Goal: Information Seeking & Learning: Learn about a topic

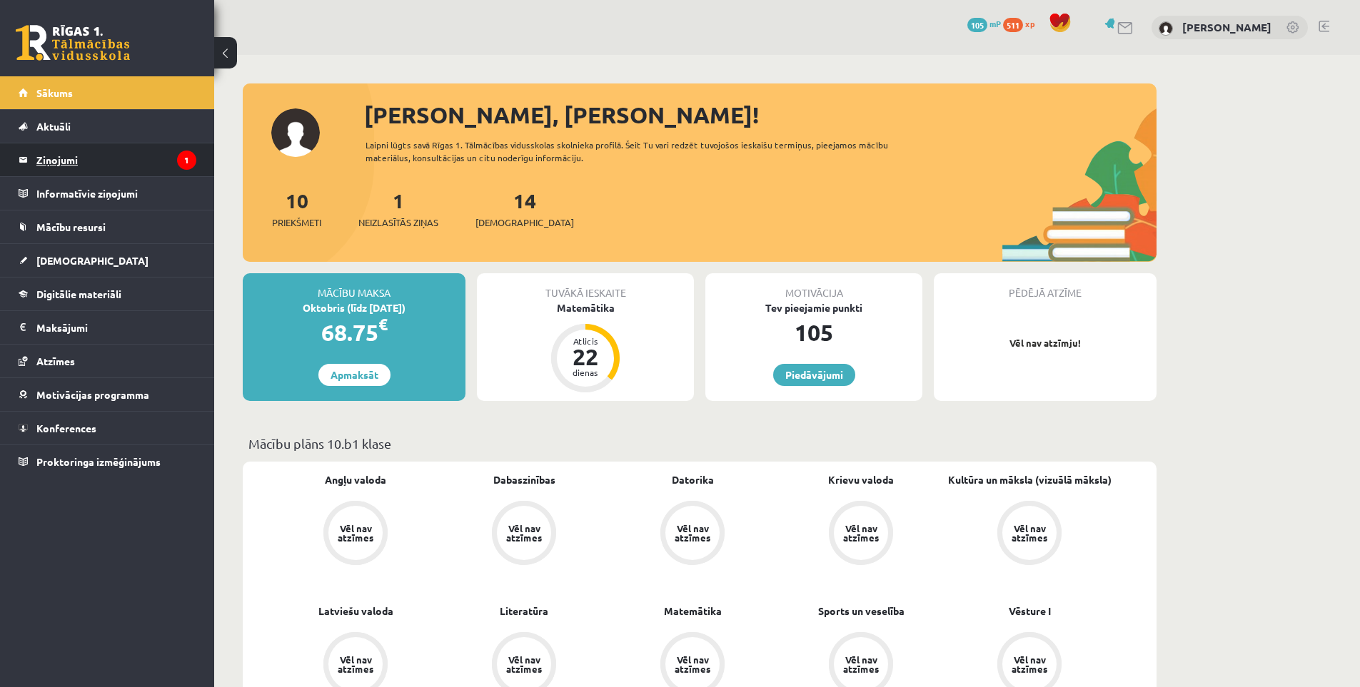
click at [92, 158] on legend "Ziņojumi 1" at bounding box center [116, 159] width 160 height 33
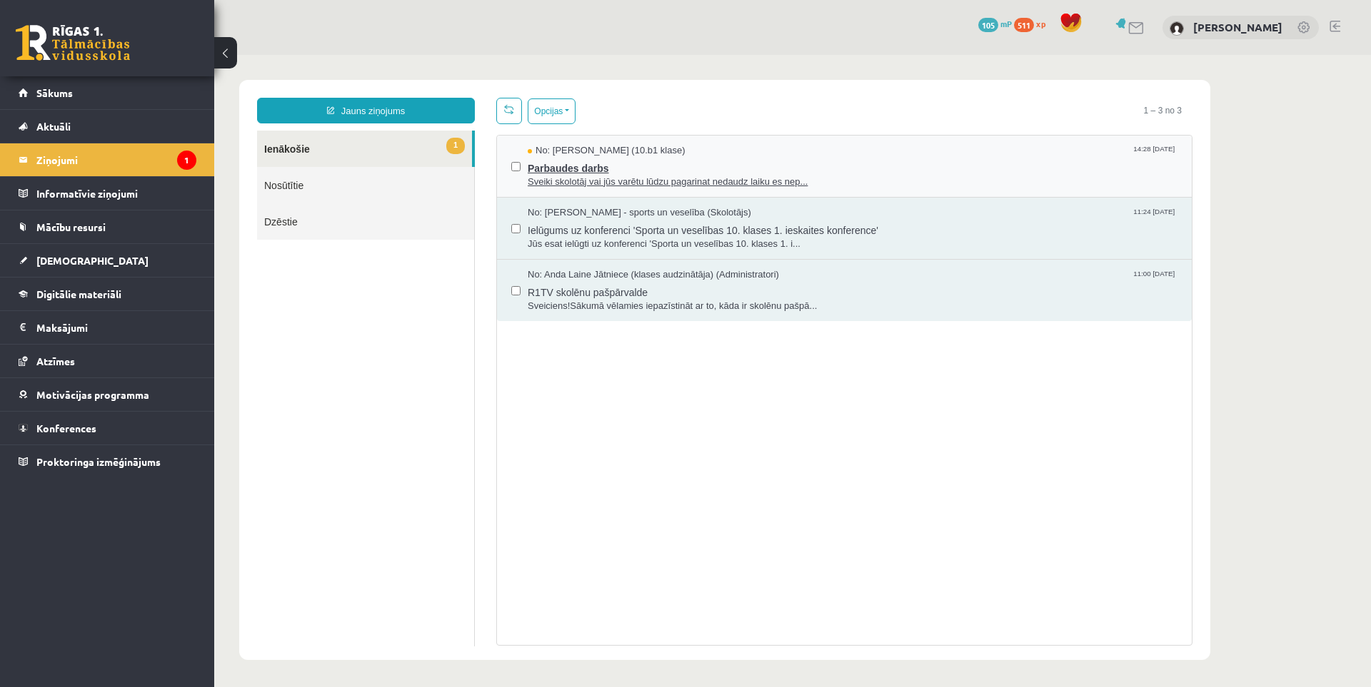
click at [565, 170] on span "Parbaudes darbs" at bounding box center [853, 167] width 650 height 18
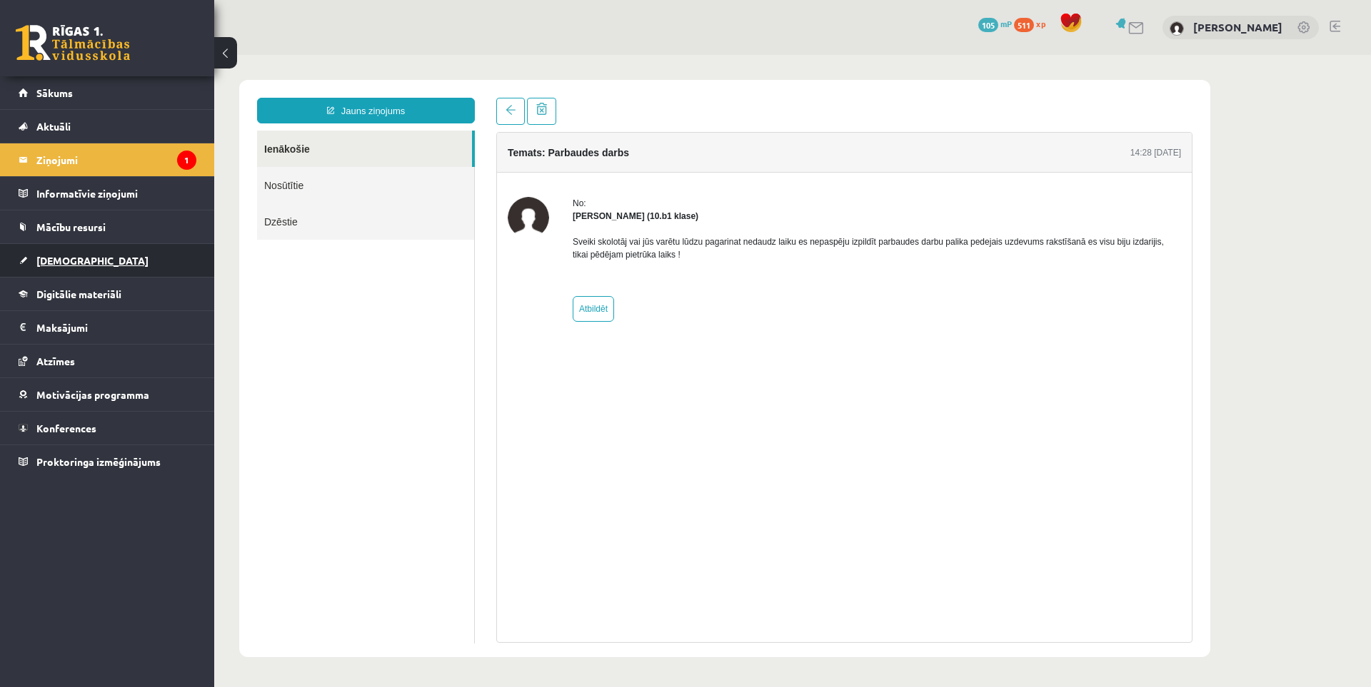
click at [50, 261] on span "[DEMOGRAPHIC_DATA]" at bounding box center [92, 260] width 112 height 13
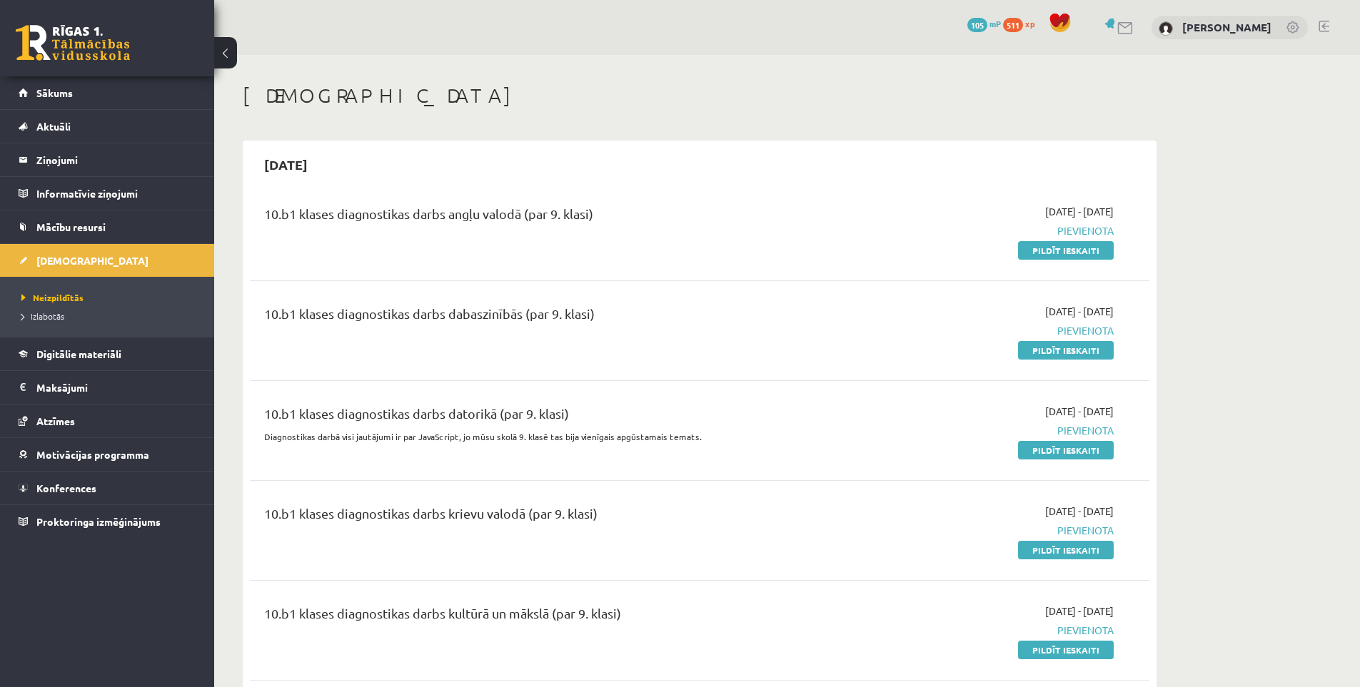
click at [1069, 254] on link "Pildīt ieskaiti" at bounding box center [1066, 250] width 96 height 19
drag, startPoint x: 855, startPoint y: 355, endPoint x: 843, endPoint y: 89, distance: 266.6
drag, startPoint x: 827, startPoint y: 386, endPoint x: 852, endPoint y: 97, distance: 290.2
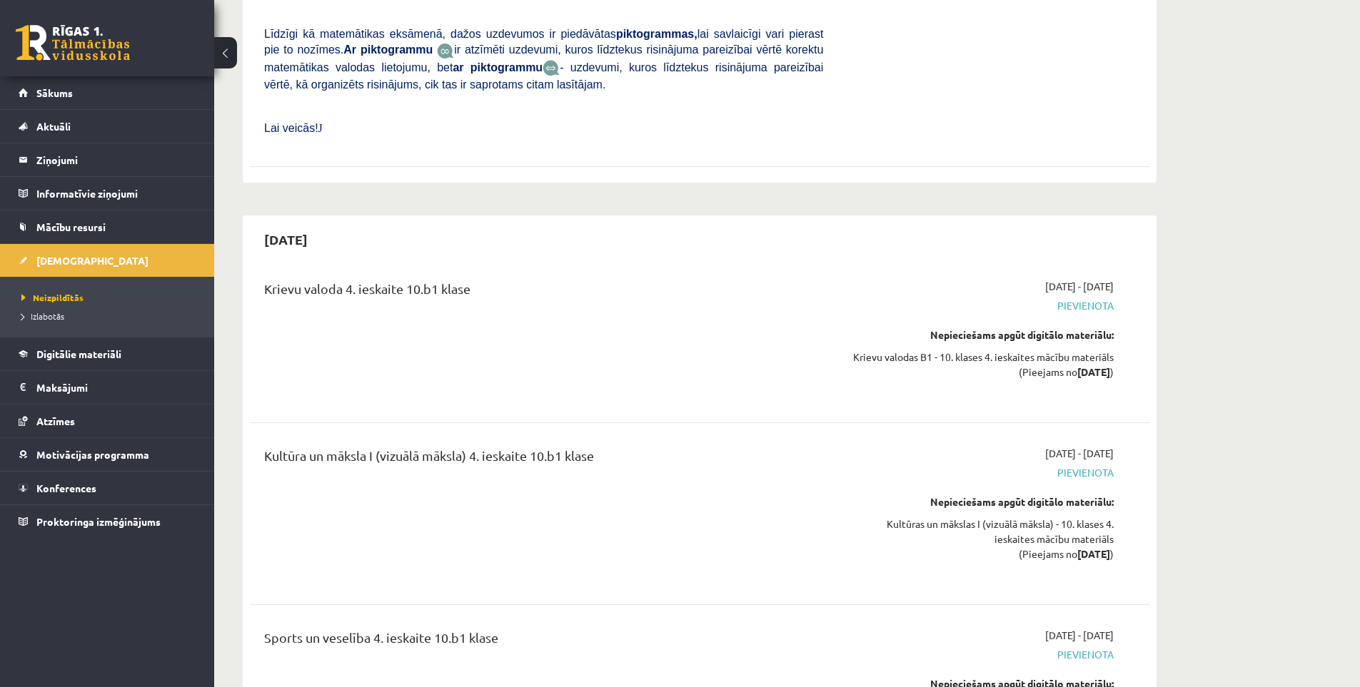
scroll to position [10219, 0]
drag, startPoint x: 1089, startPoint y: 156, endPoint x: 1119, endPoint y: 153, distance: 30.1
click at [1119, 278] on div "2026-05-01 - 2026-05-15 Pievienota Nepieciešams apgūt digitālo materiālu: Kriev…" at bounding box center [979, 338] width 291 height 121
click at [470, 278] on div "Krievu valoda 4. ieskaite 10.b1 klase" at bounding box center [543, 291] width 559 height 26
drag, startPoint x: 279, startPoint y: 110, endPoint x: 239, endPoint y: 113, distance: 40.1
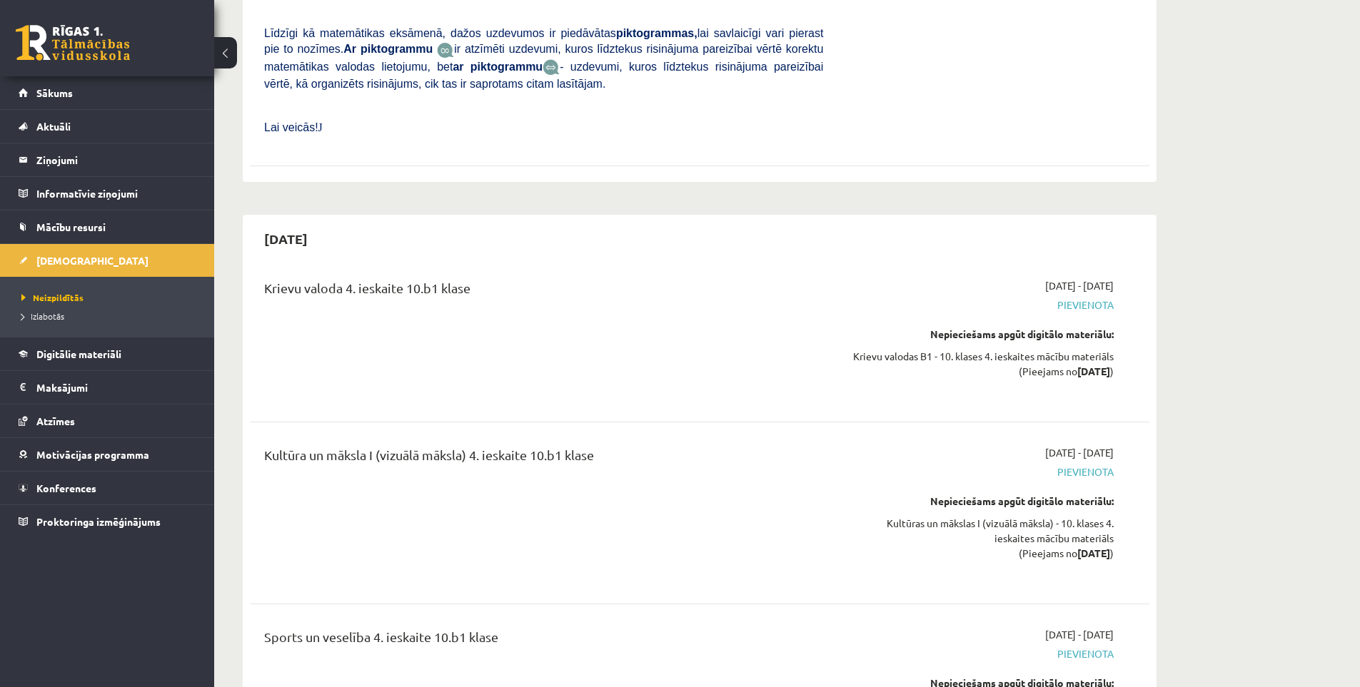
click at [279, 222] on h2 "2026-05-15" at bounding box center [286, 239] width 72 height 34
drag, startPoint x: 291, startPoint y: 112, endPoint x: 279, endPoint y: 114, distance: 12.2
click at [279, 222] on h2 "[DATE]" at bounding box center [286, 239] width 72 height 34
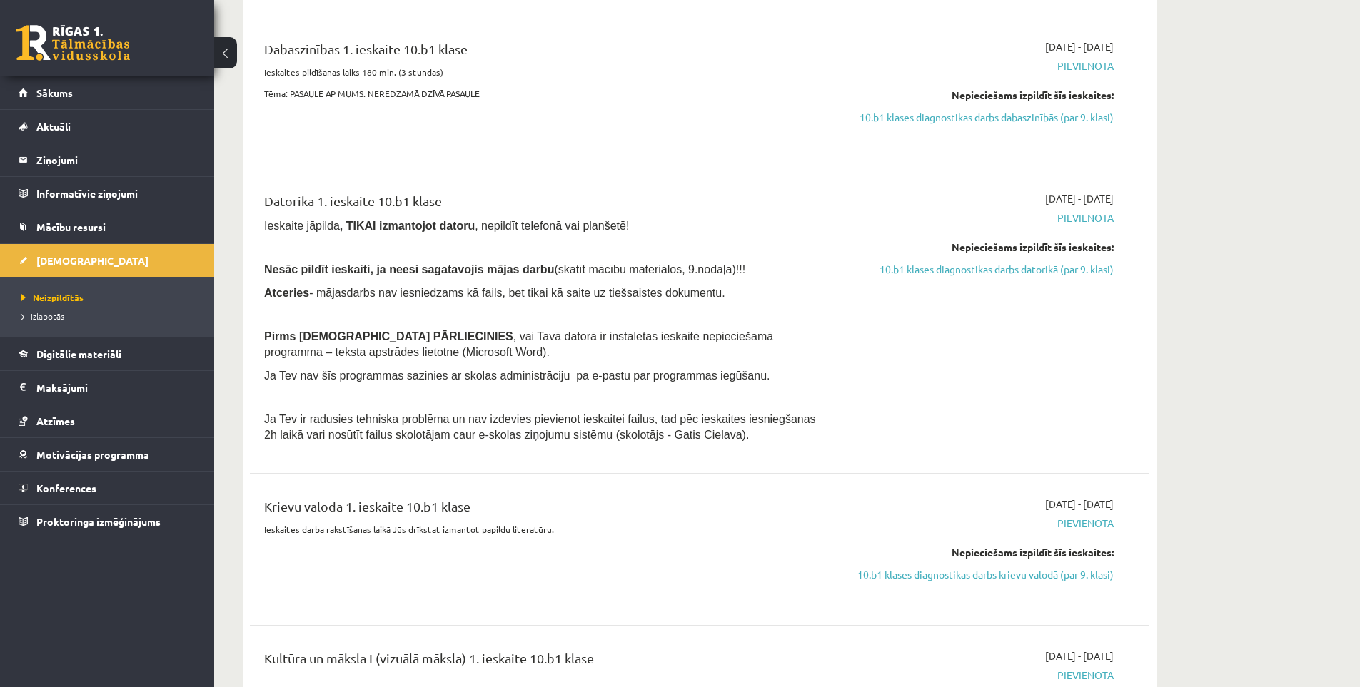
scroll to position [0, 0]
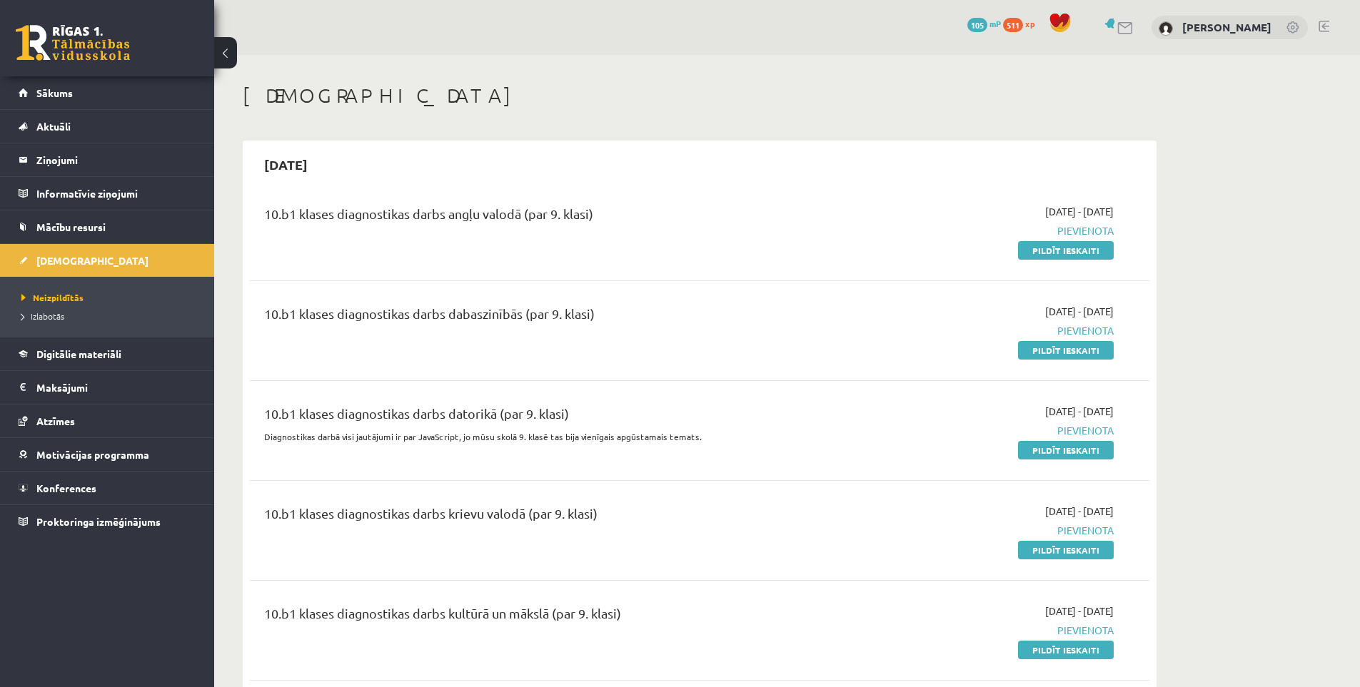
drag, startPoint x: 269, startPoint y: 302, endPoint x: 400, endPoint y: 44, distance: 288.9
click at [103, 215] on link "Mācību resursi" at bounding box center [108, 227] width 178 height 33
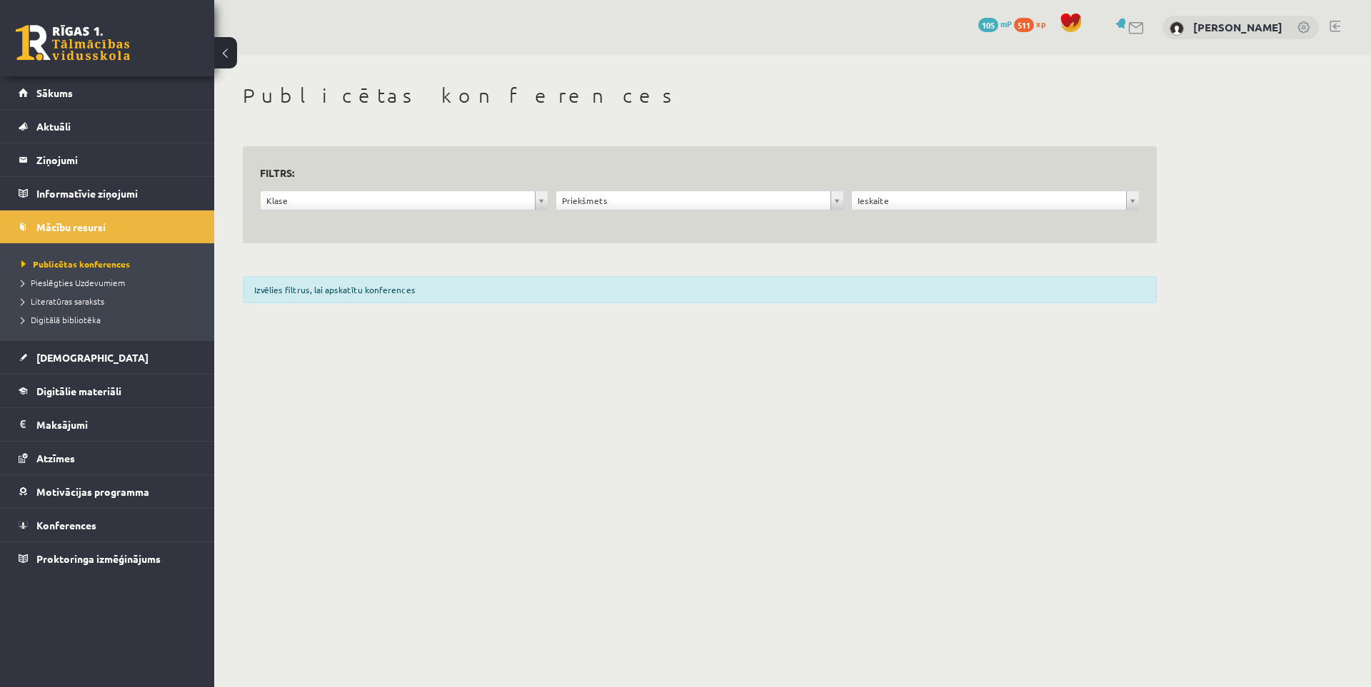
click at [294, 215] on div "**********" at bounding box center [404, 204] width 296 height 27
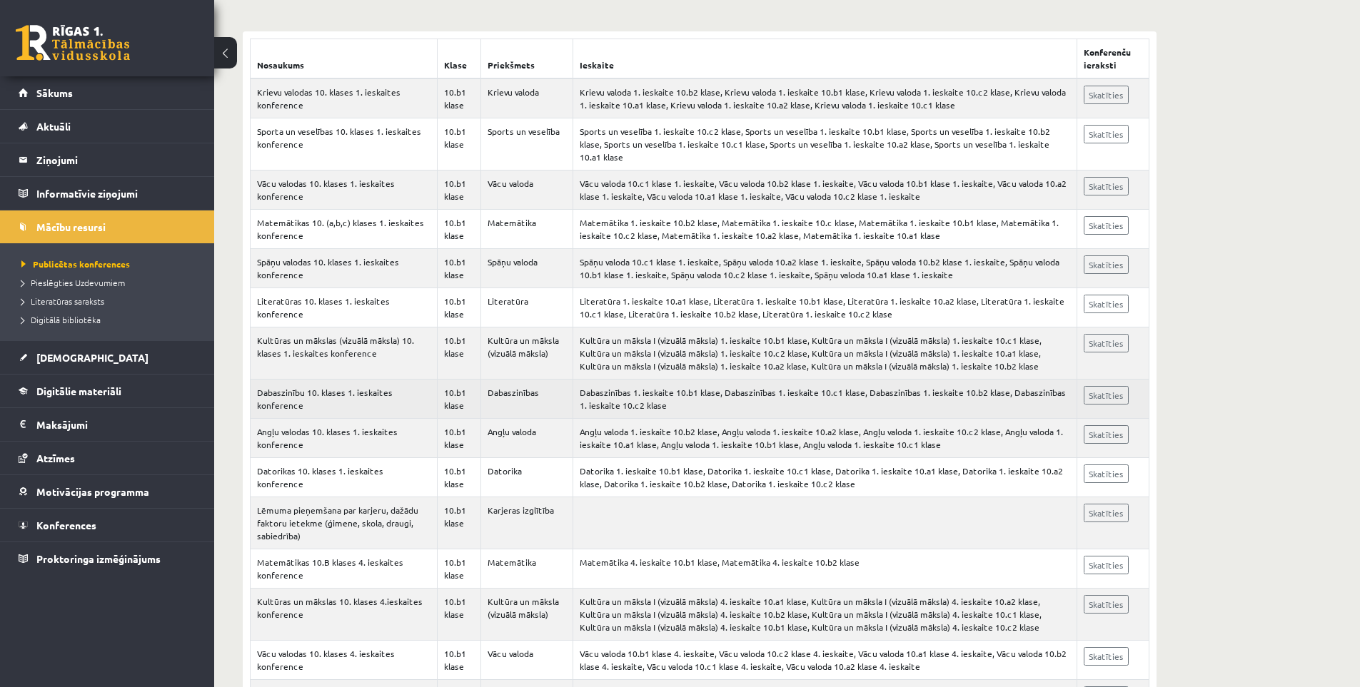
scroll to position [428, 0]
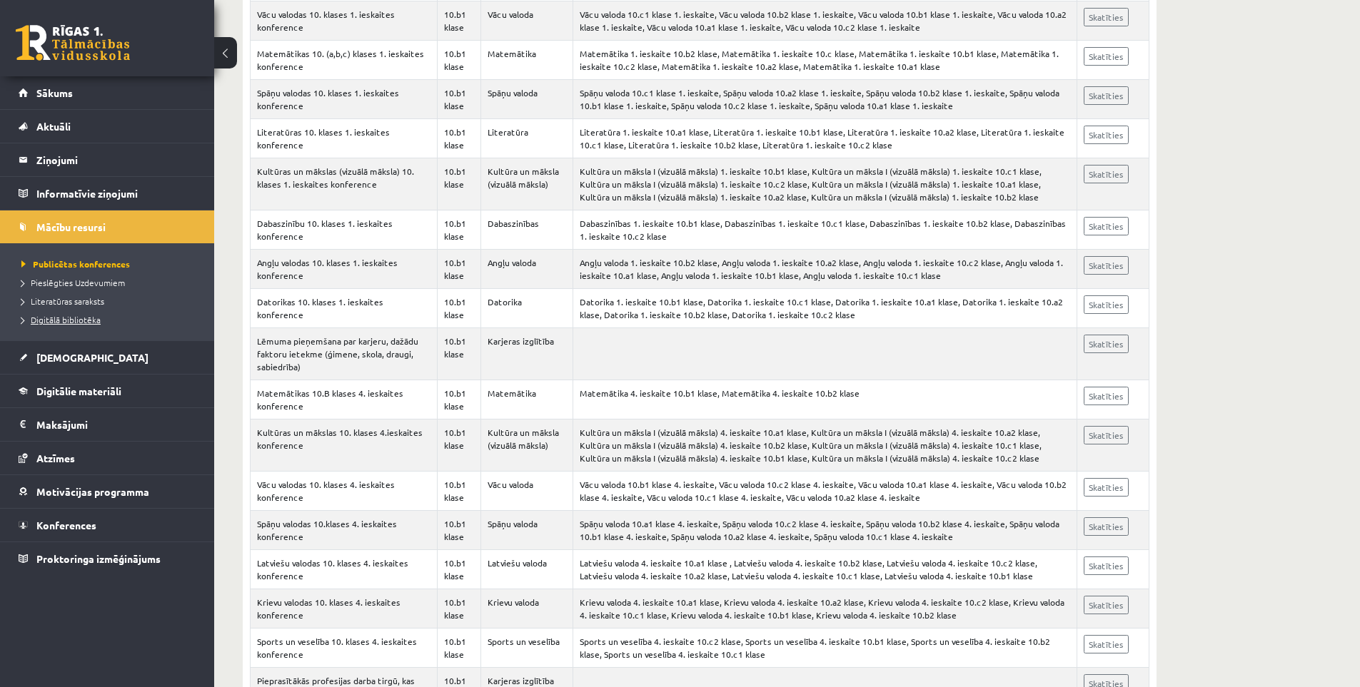
click at [89, 324] on link "Digitālā bibliotēka" at bounding box center [110, 319] width 178 height 13
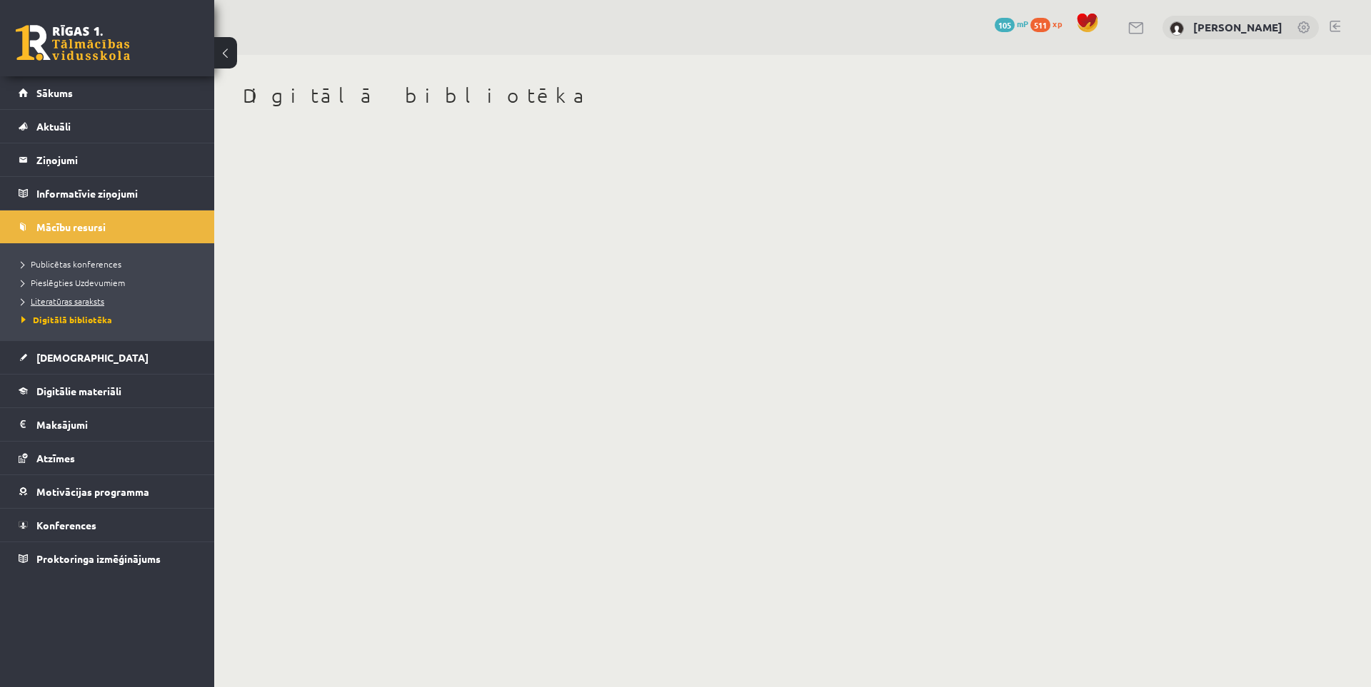
click at [66, 305] on span "Literatūras saraksts" at bounding box center [62, 301] width 83 height 11
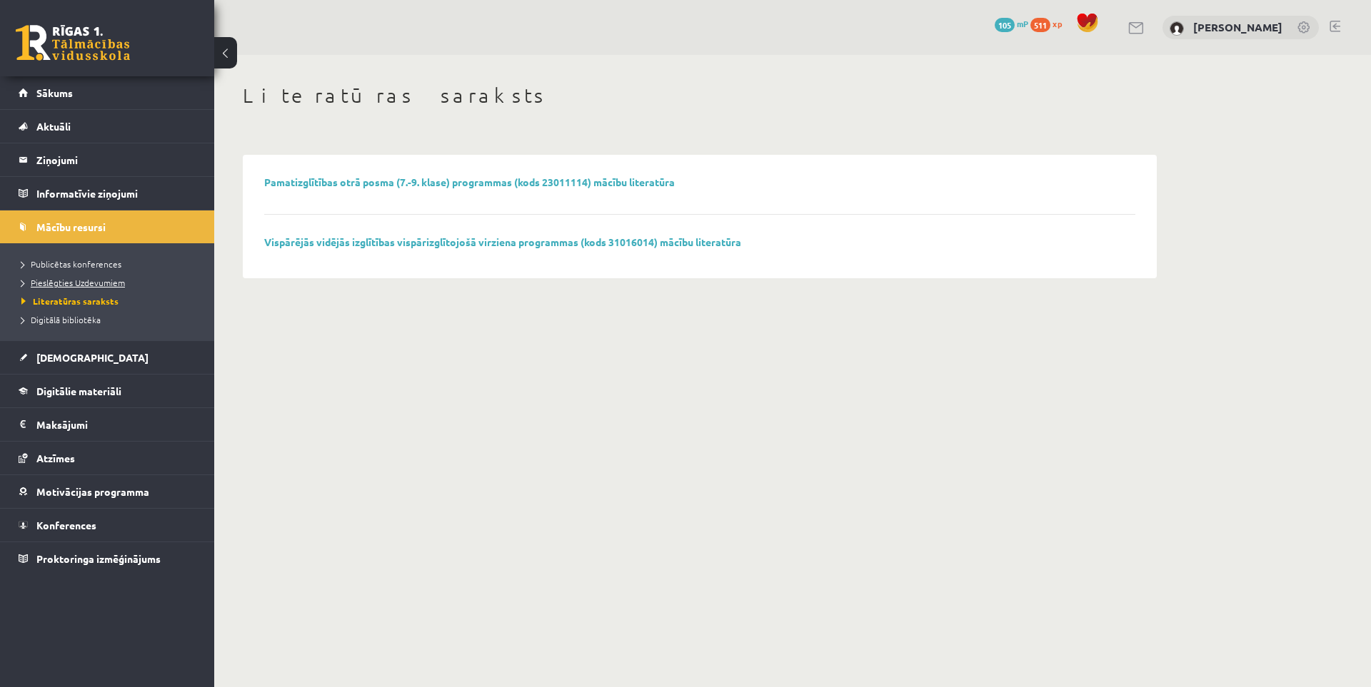
click at [86, 283] on span "Pieslēgties Uzdevumiem" at bounding box center [73, 282] width 104 height 11
click at [120, 186] on legend "Informatīvie ziņojumi 0" at bounding box center [116, 193] width 160 height 33
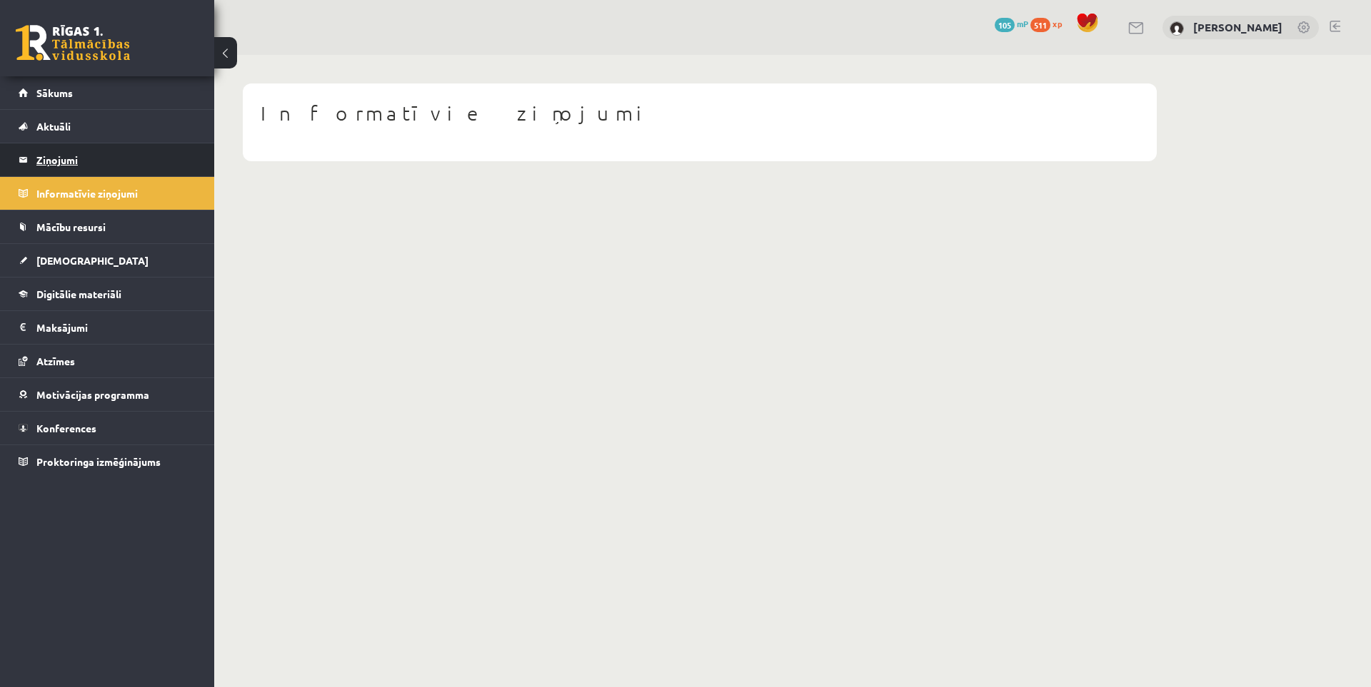
click at [100, 160] on legend "Ziņojumi 0" at bounding box center [116, 159] width 160 height 33
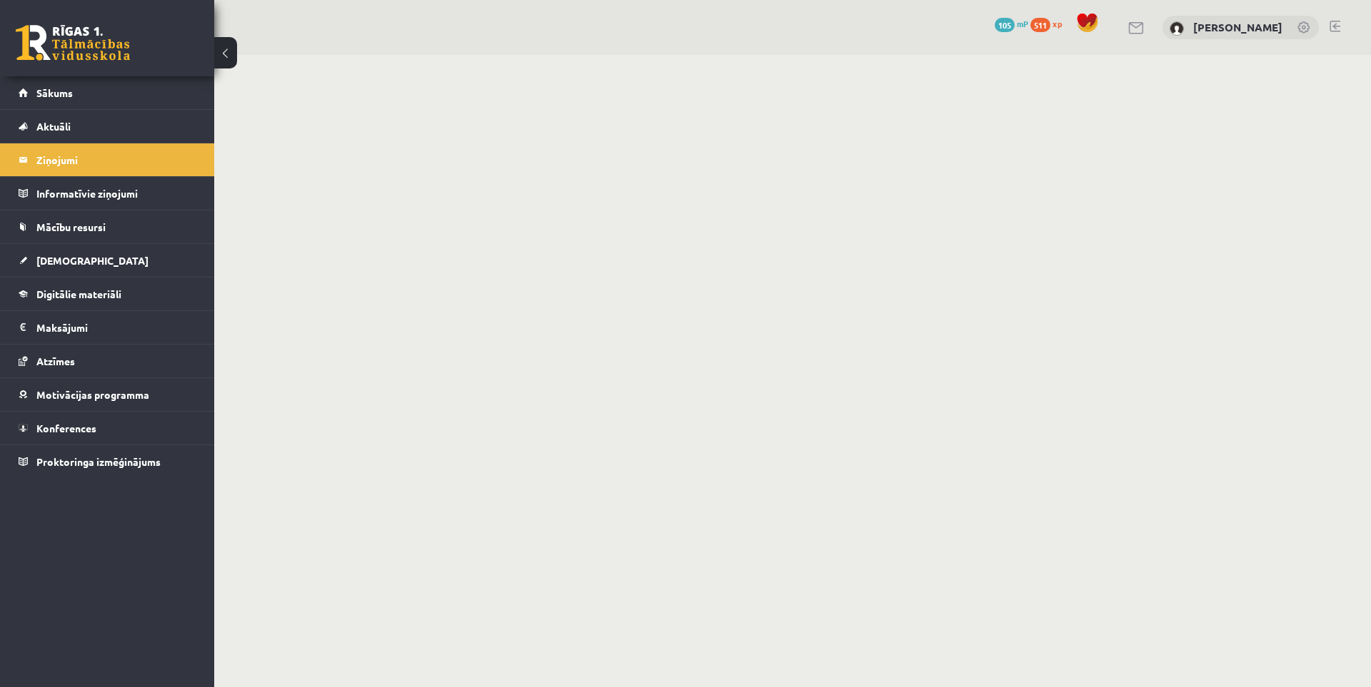
click at [104, 143] on li "Ziņojumi 0" at bounding box center [107, 160] width 214 height 34
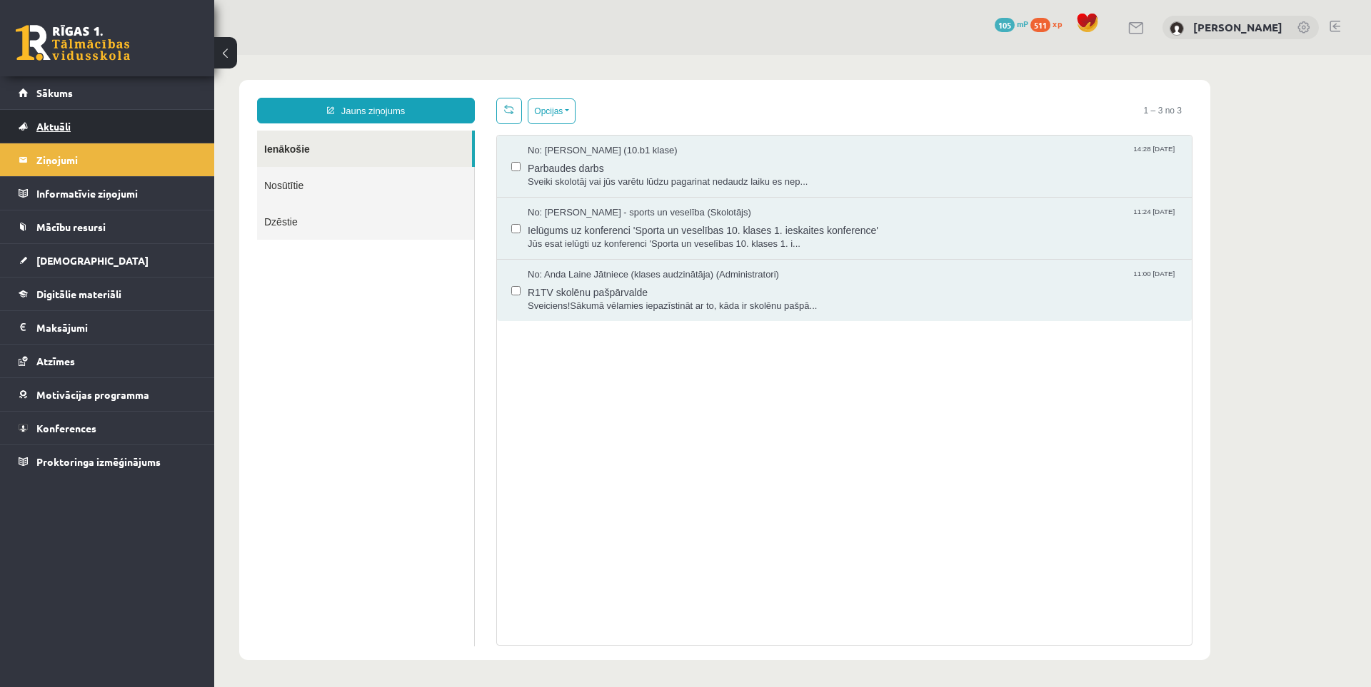
click at [111, 126] on link "Aktuāli" at bounding box center [108, 126] width 178 height 33
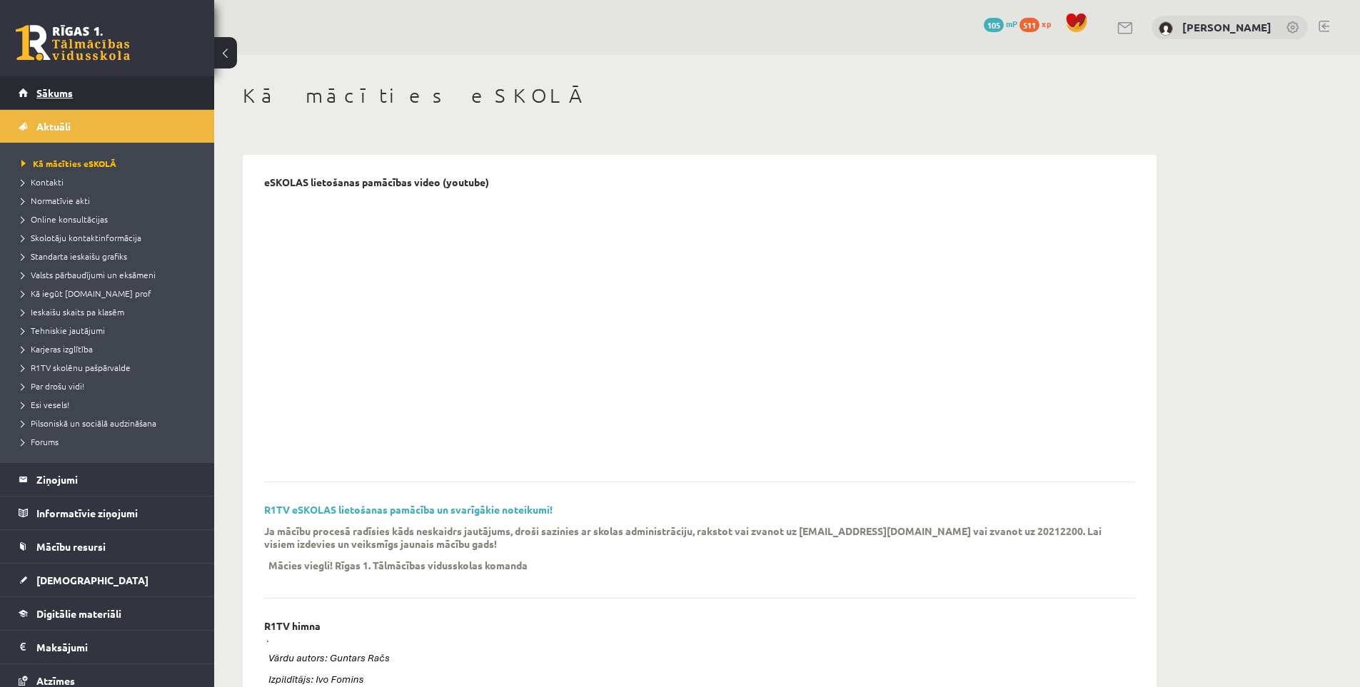
click at [111, 107] on link "Sākums" at bounding box center [108, 92] width 178 height 33
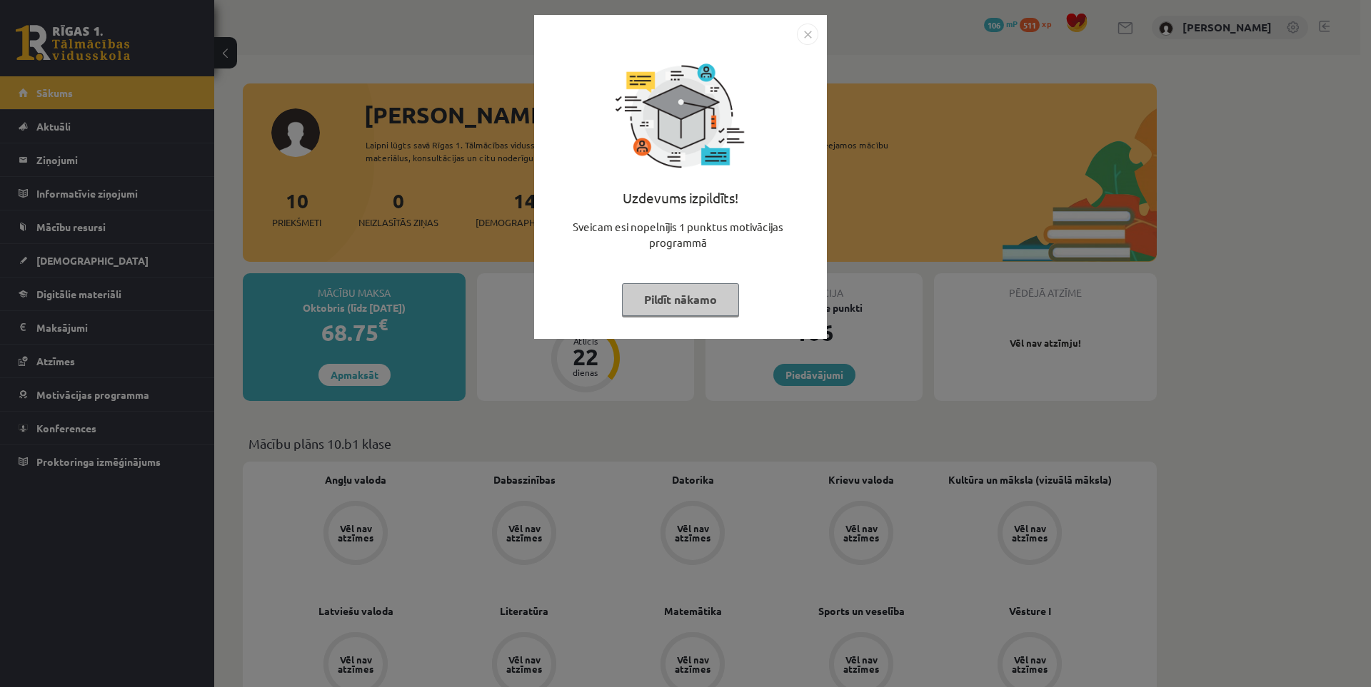
click at [181, 341] on div "Uzdevums izpildīts! Sveicam esi nopelnījis 1 punktus motivācijas programmā Pild…" at bounding box center [685, 343] width 1371 height 687
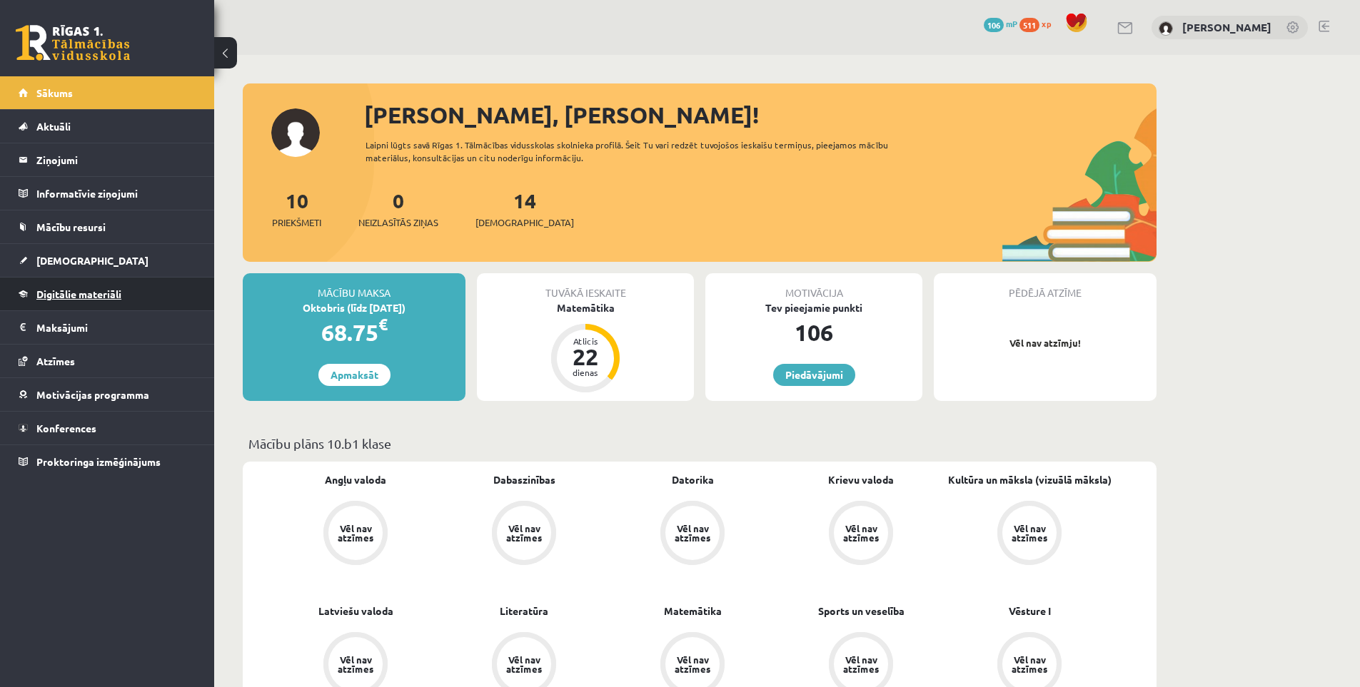
click at [77, 302] on link "Digitālie materiāli" at bounding box center [108, 294] width 178 height 33
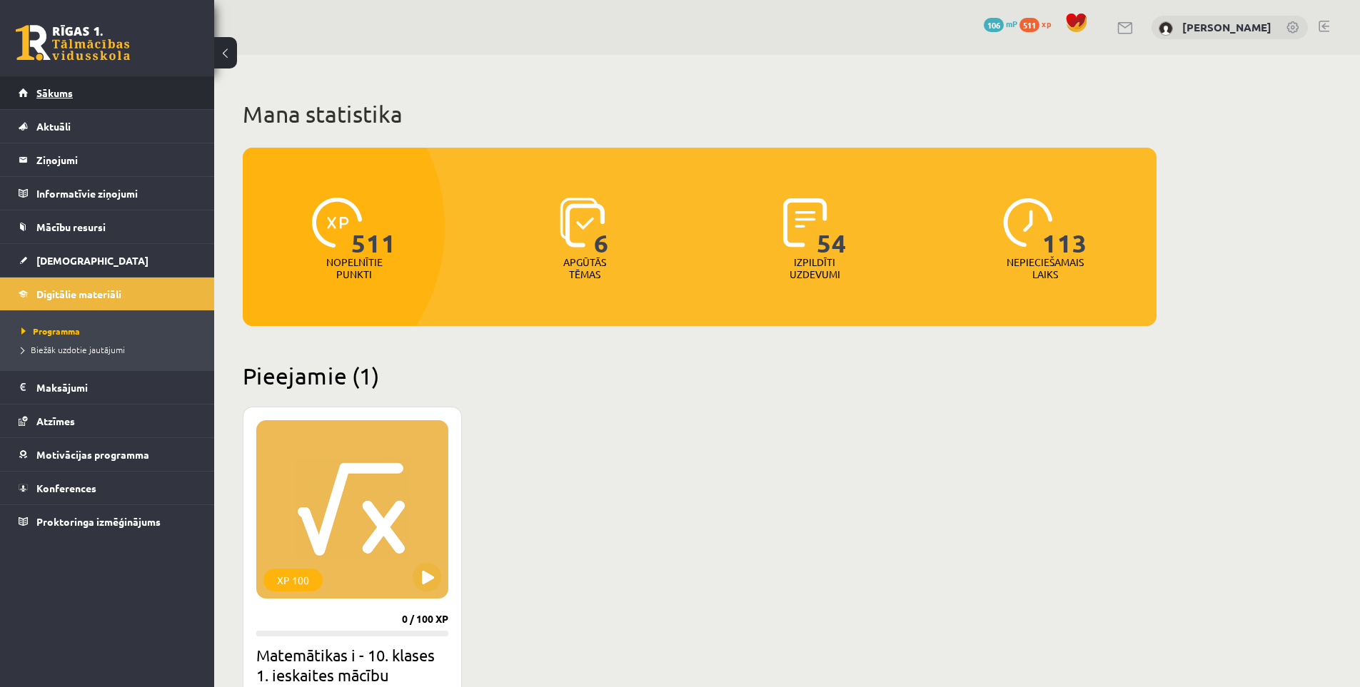
click at [89, 92] on link "Sākums" at bounding box center [108, 92] width 178 height 33
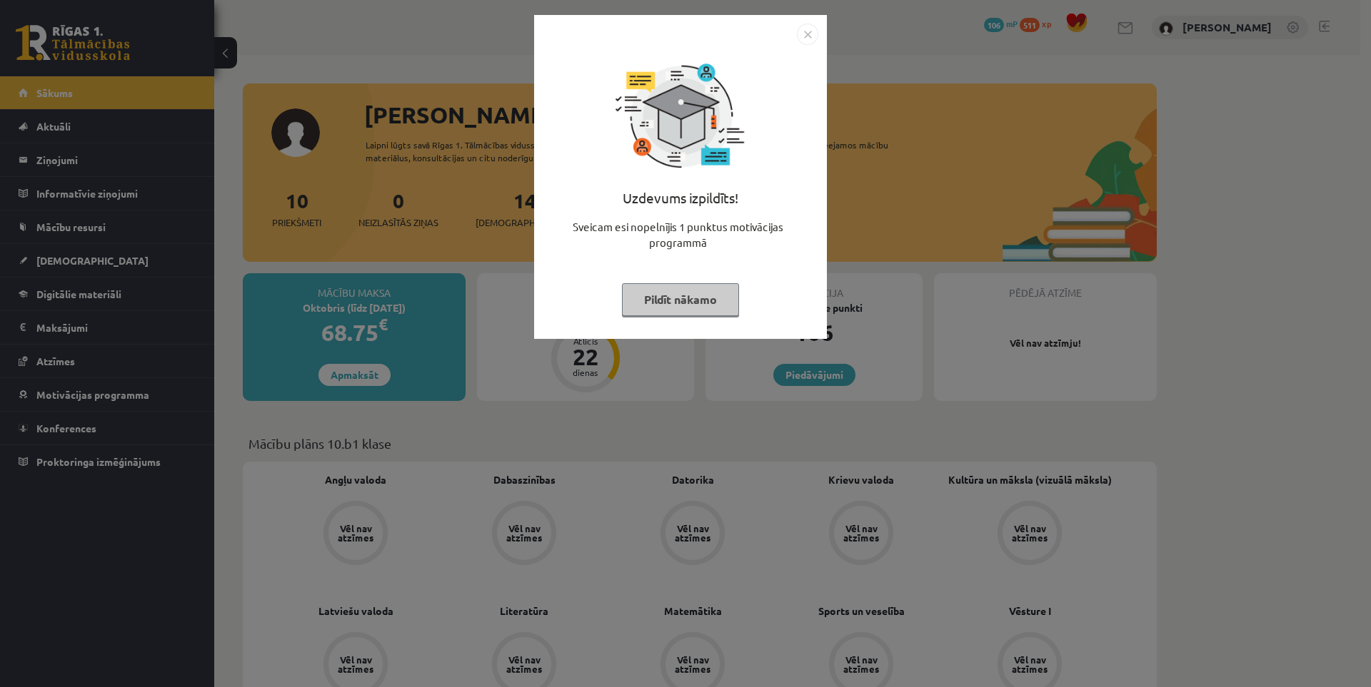
click at [73, 268] on div "Uzdevums izpildīts! Sveicam esi nopelnījis 1 punktus motivācijas programmā Pild…" at bounding box center [685, 343] width 1371 height 687
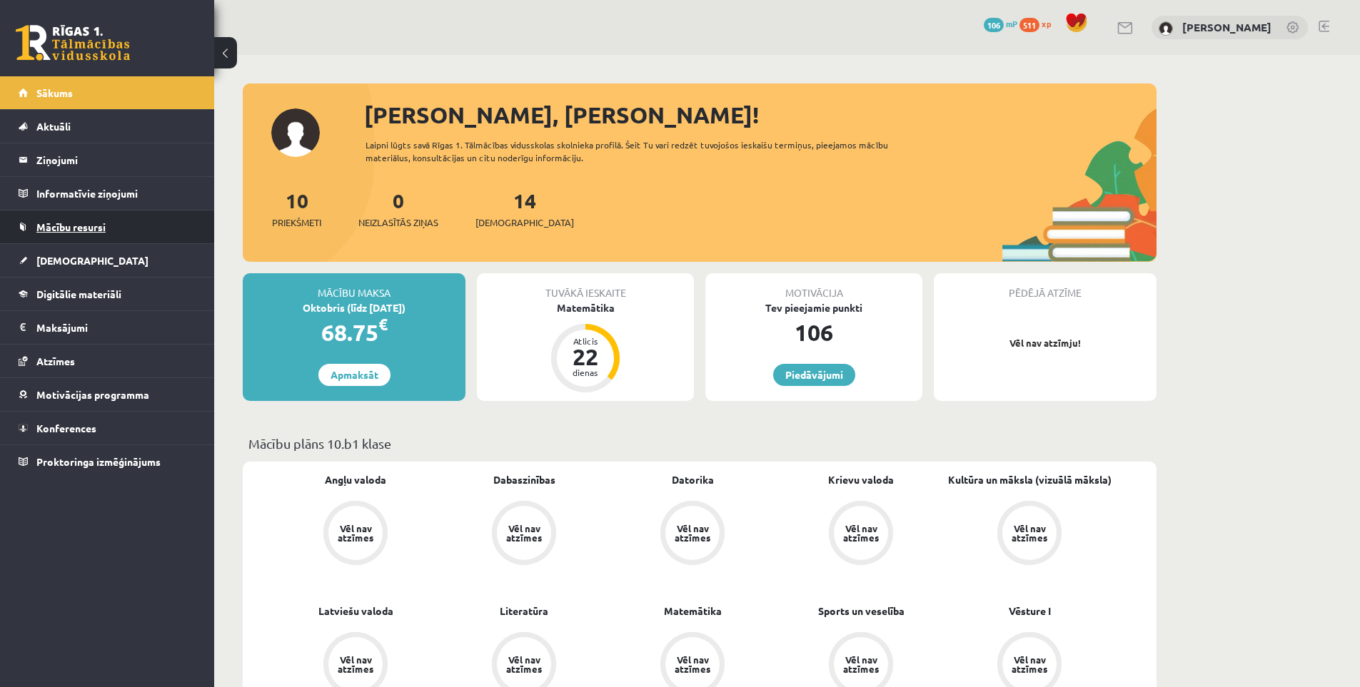
click at [63, 234] on link "Mācību resursi" at bounding box center [108, 227] width 178 height 33
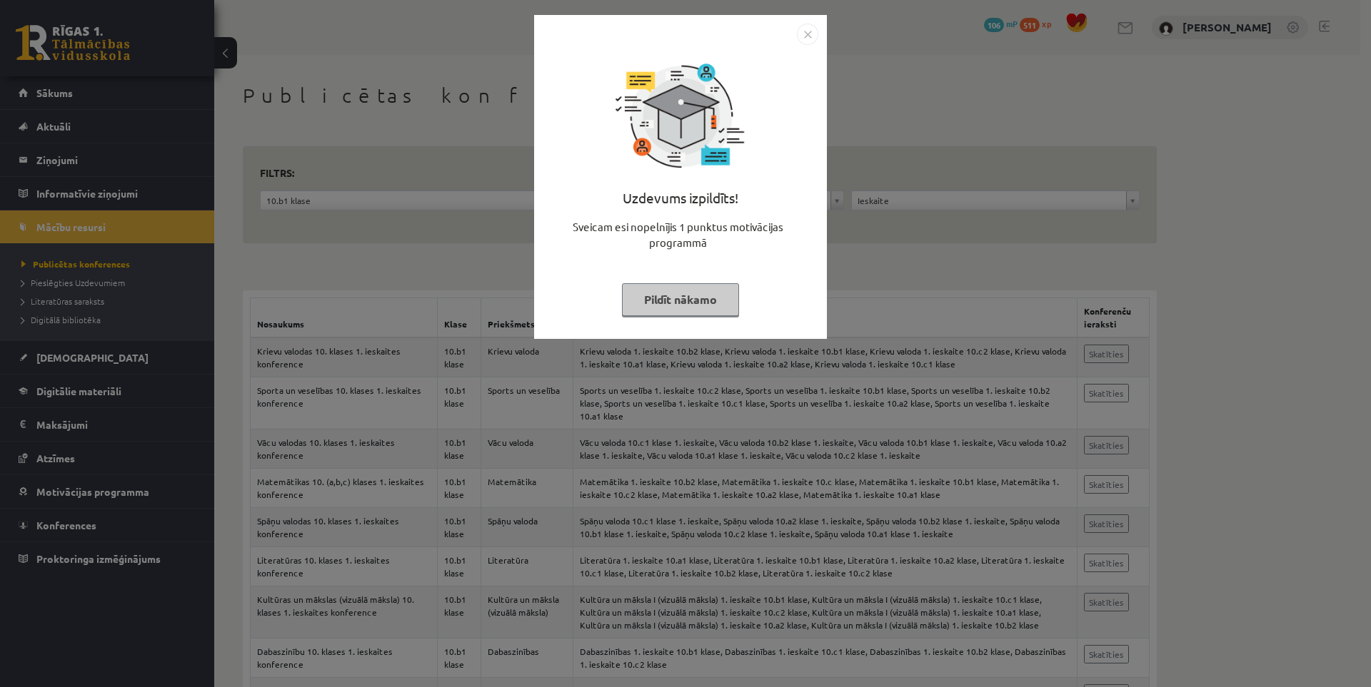
click at [808, 35] on img "Close" at bounding box center [807, 34] width 21 height 21
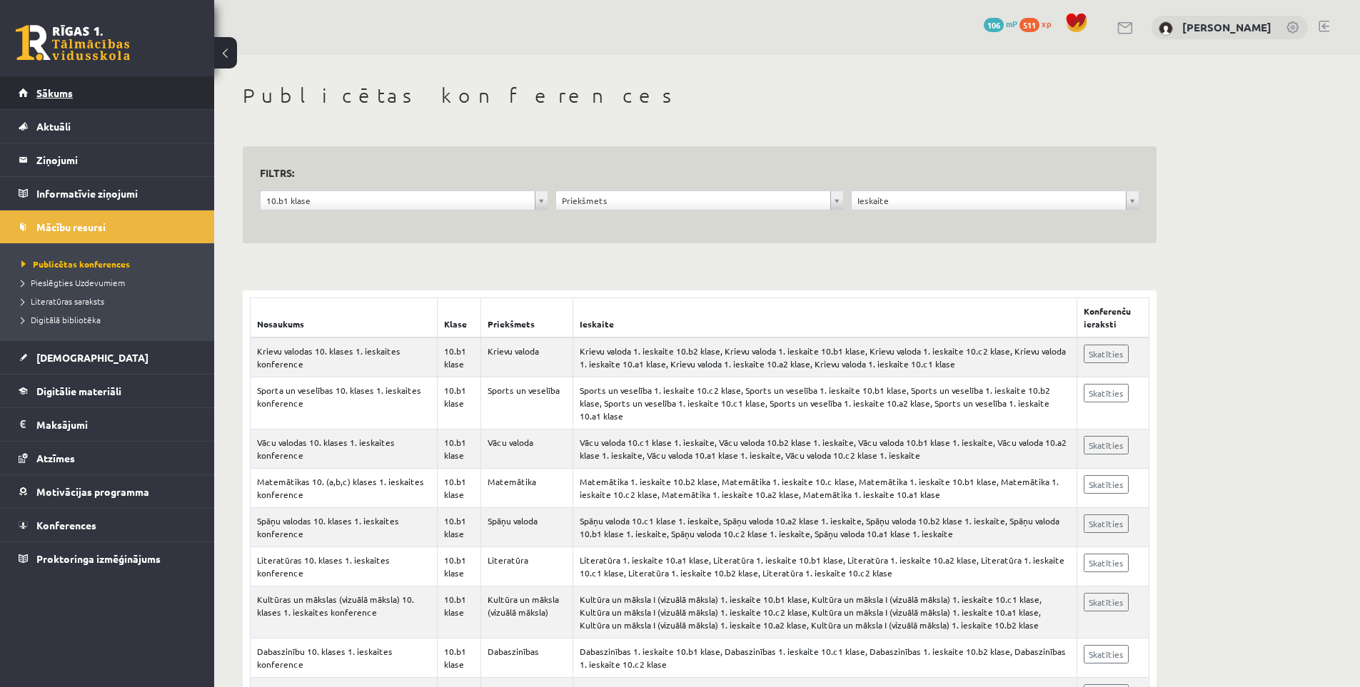
click at [67, 96] on span "Sākums" at bounding box center [54, 92] width 36 height 13
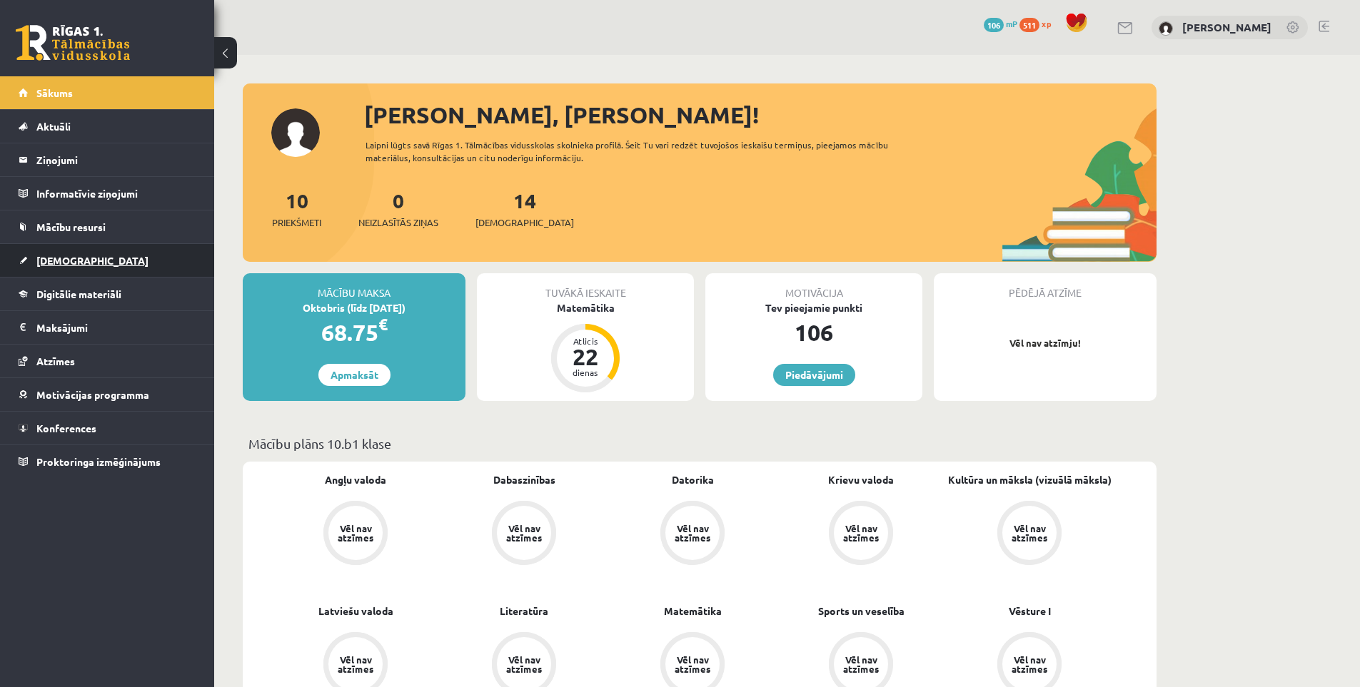
click at [73, 251] on link "[DEMOGRAPHIC_DATA]" at bounding box center [108, 260] width 178 height 33
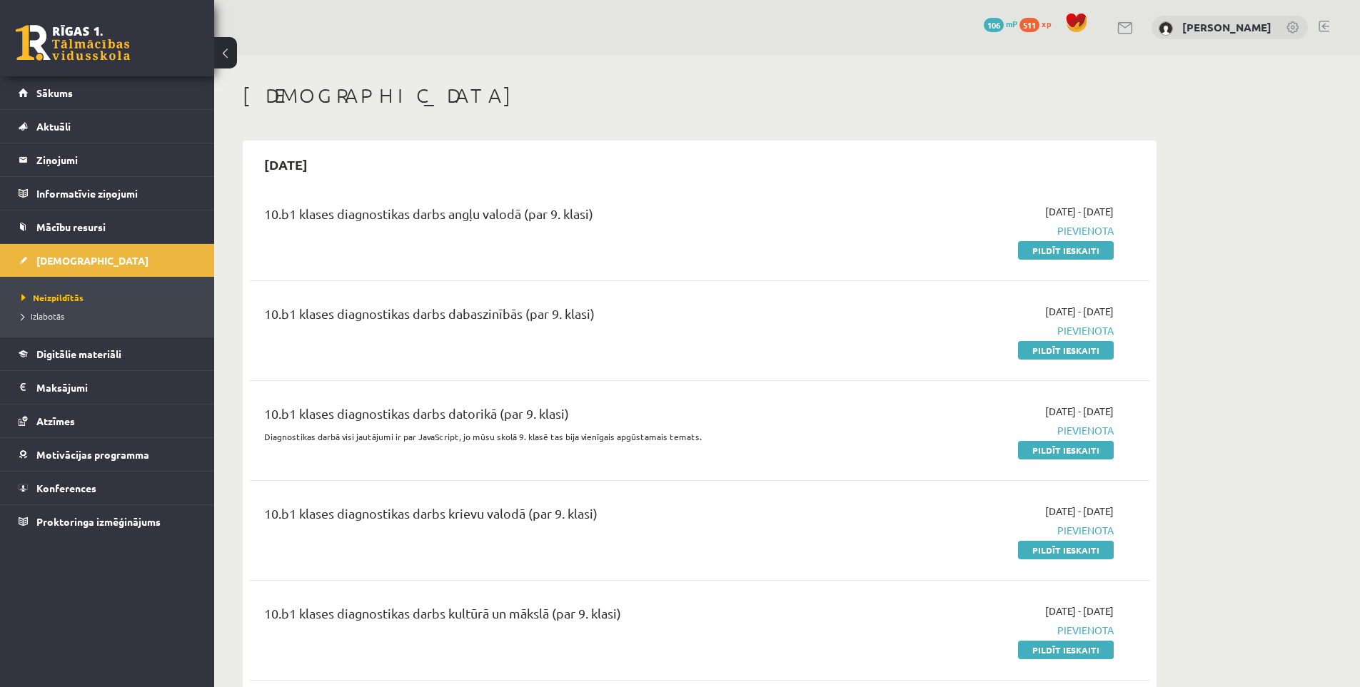
click at [83, 226] on span "Mācību resursi" at bounding box center [70, 227] width 69 height 13
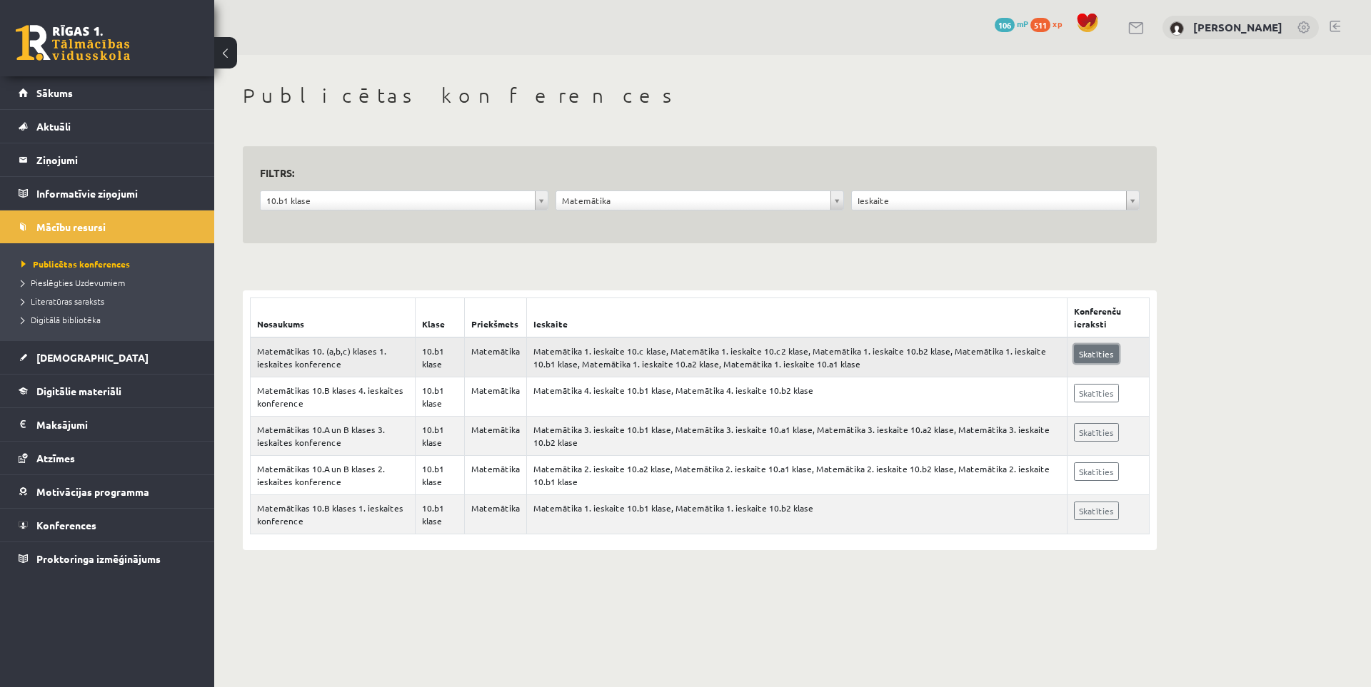
click at [1101, 353] on link "Skatīties" at bounding box center [1096, 354] width 45 height 19
click at [249, 595] on body "0 Dāvanas 106 mP 511 xp Gintars Grīviņš Sākums Aktuāli Kā mācīties eSKOLĀ Konta…" at bounding box center [685, 343] width 1371 height 687
click at [71, 366] on link "[DEMOGRAPHIC_DATA]" at bounding box center [108, 357] width 178 height 33
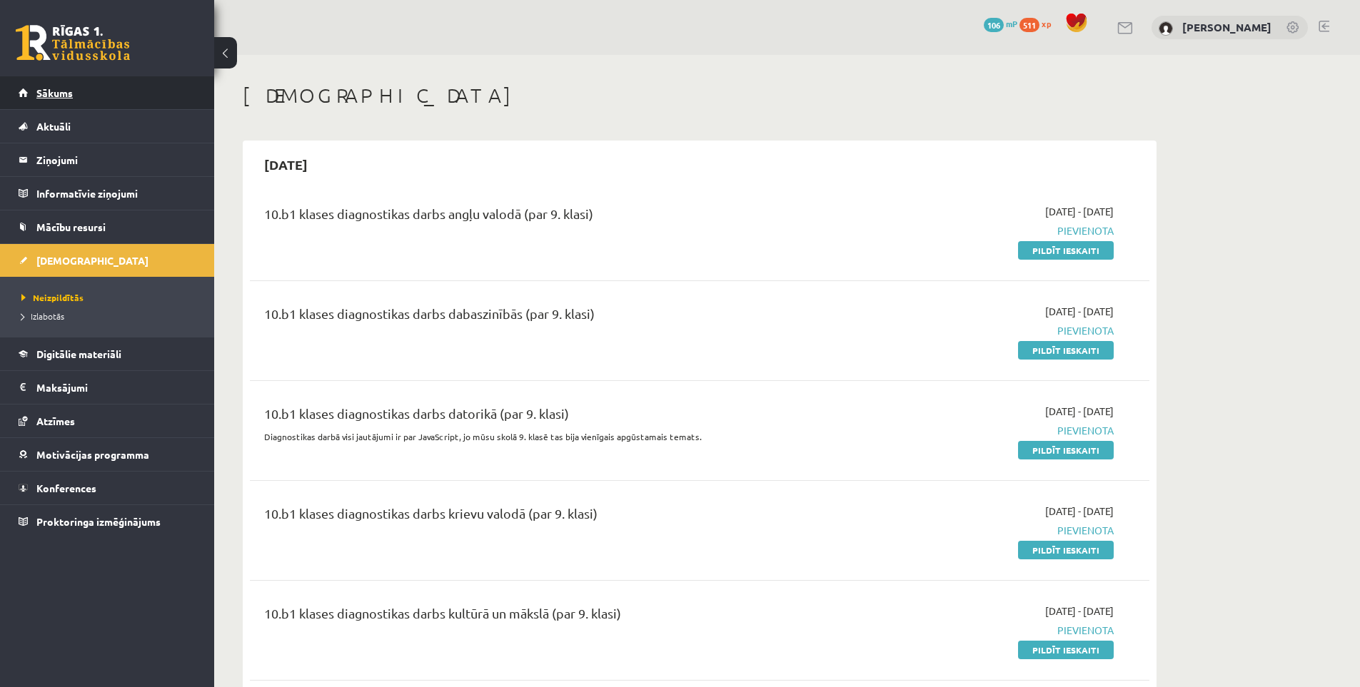
click at [69, 105] on link "Sākums" at bounding box center [108, 92] width 178 height 33
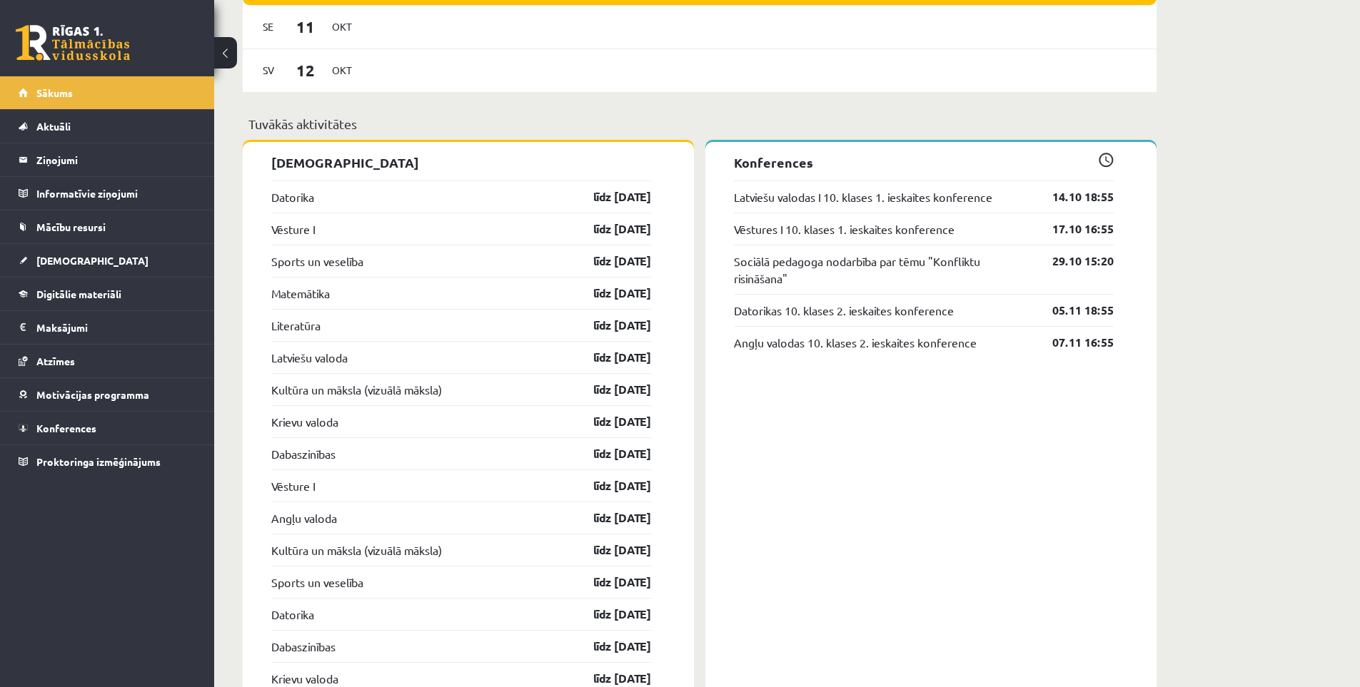
scroll to position [1071, 0]
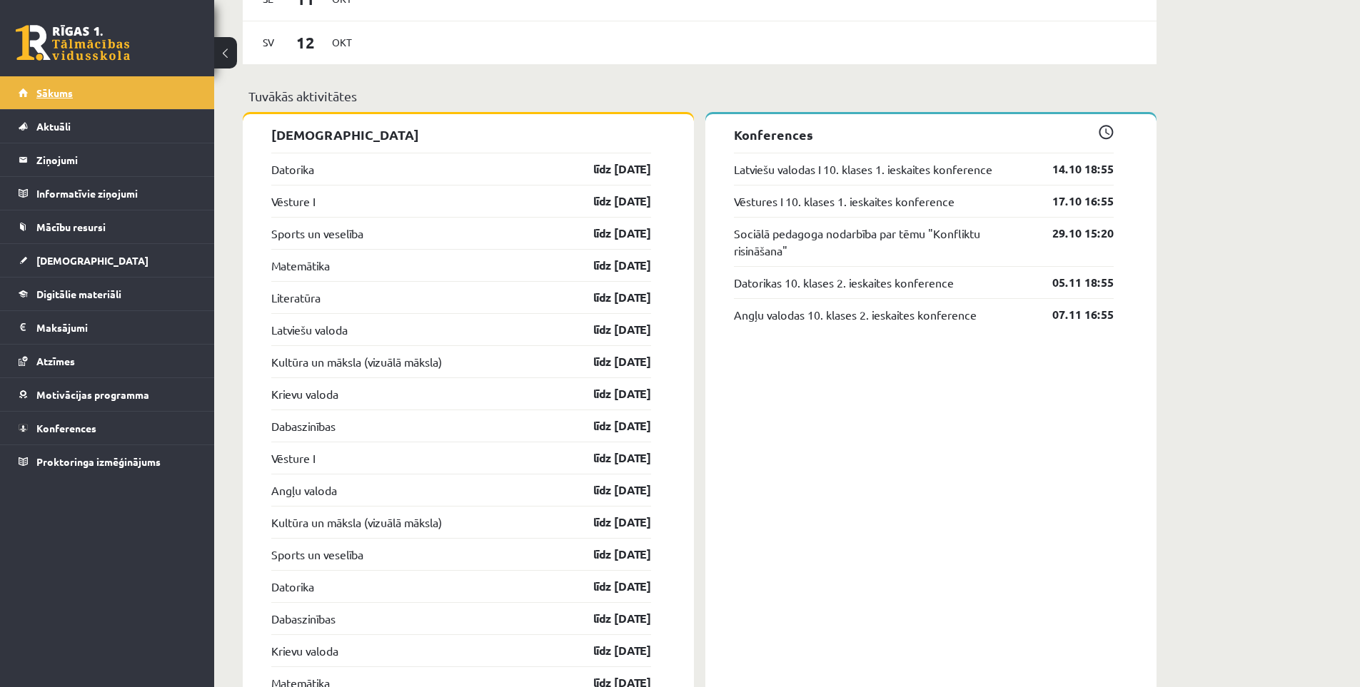
click at [148, 101] on link "Sākums" at bounding box center [108, 92] width 178 height 33
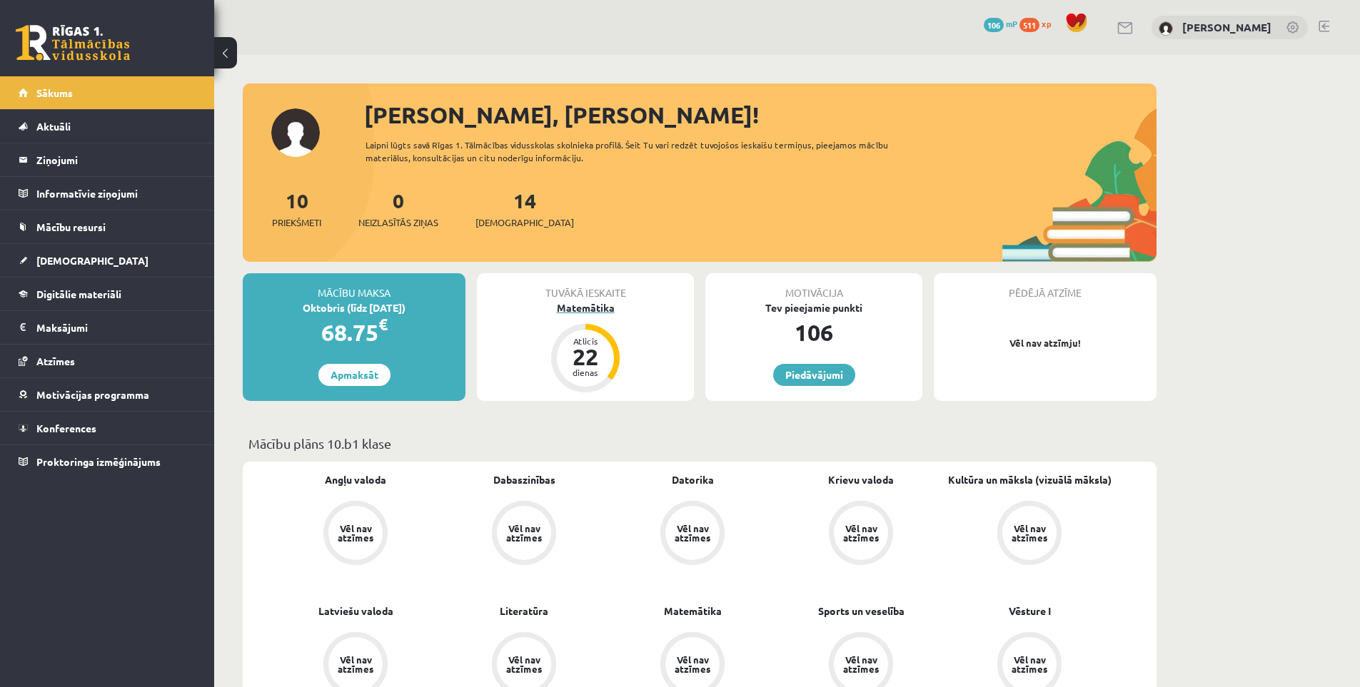
click at [590, 308] on div "Matemātika" at bounding box center [585, 308] width 217 height 15
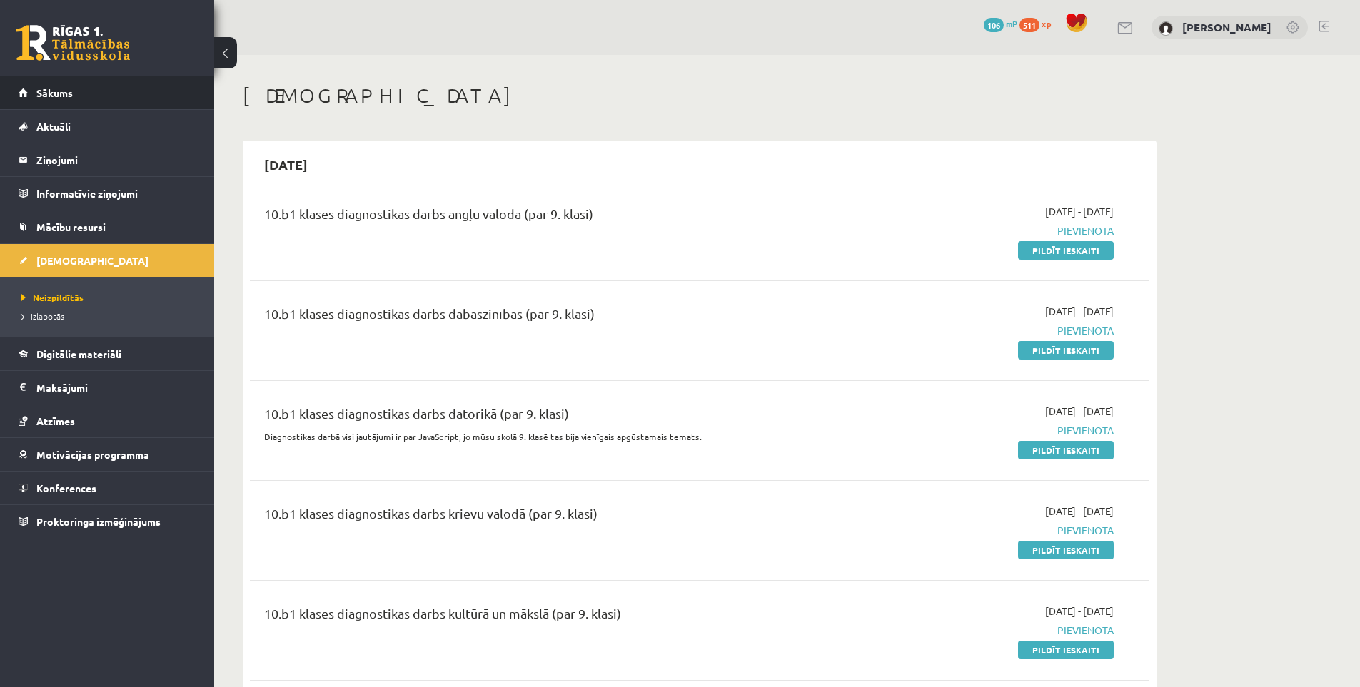
click at [101, 85] on link "Sākums" at bounding box center [108, 92] width 178 height 33
